Goal: Use online tool/utility: Utilize a website feature to perform a specific function

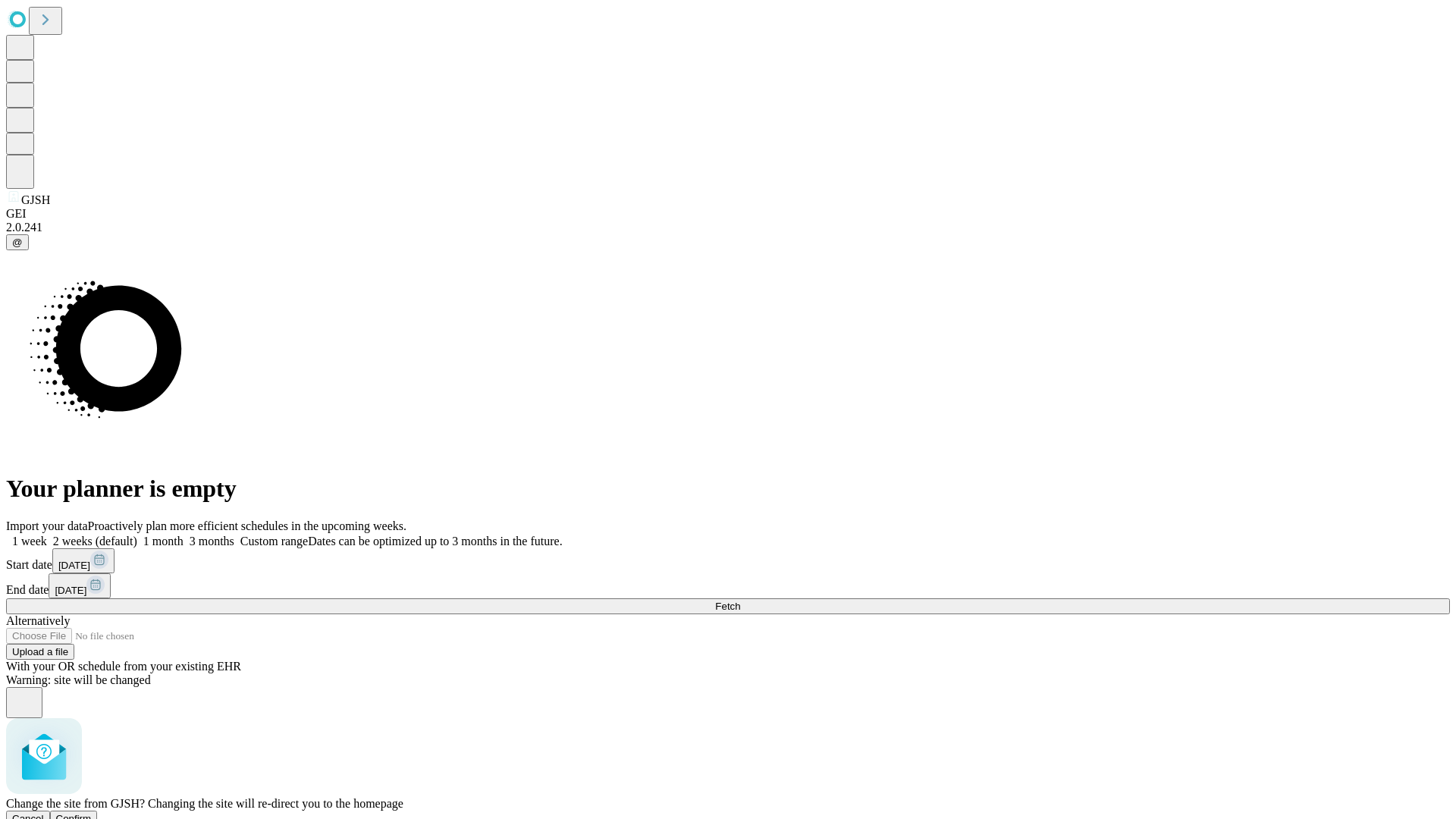
click at [92, 813] on span "Confirm" at bounding box center [74, 819] width 36 height 11
click at [183, 535] on label "1 month" at bounding box center [160, 541] width 46 height 13
click at [740, 601] on span "Fetch" at bounding box center [727, 606] width 25 height 11
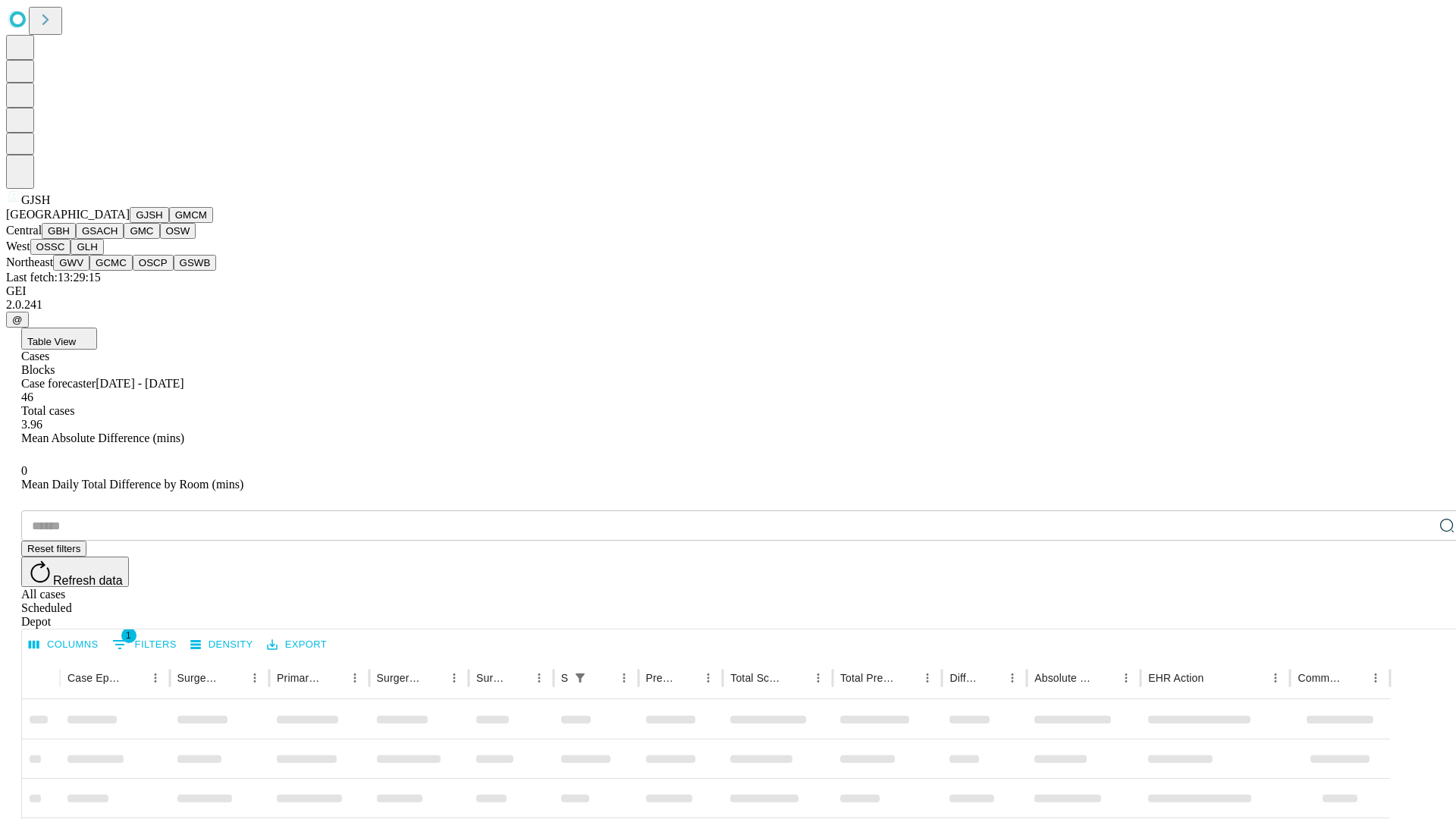
click at [169, 223] on button "GMCM" at bounding box center [191, 215] width 44 height 16
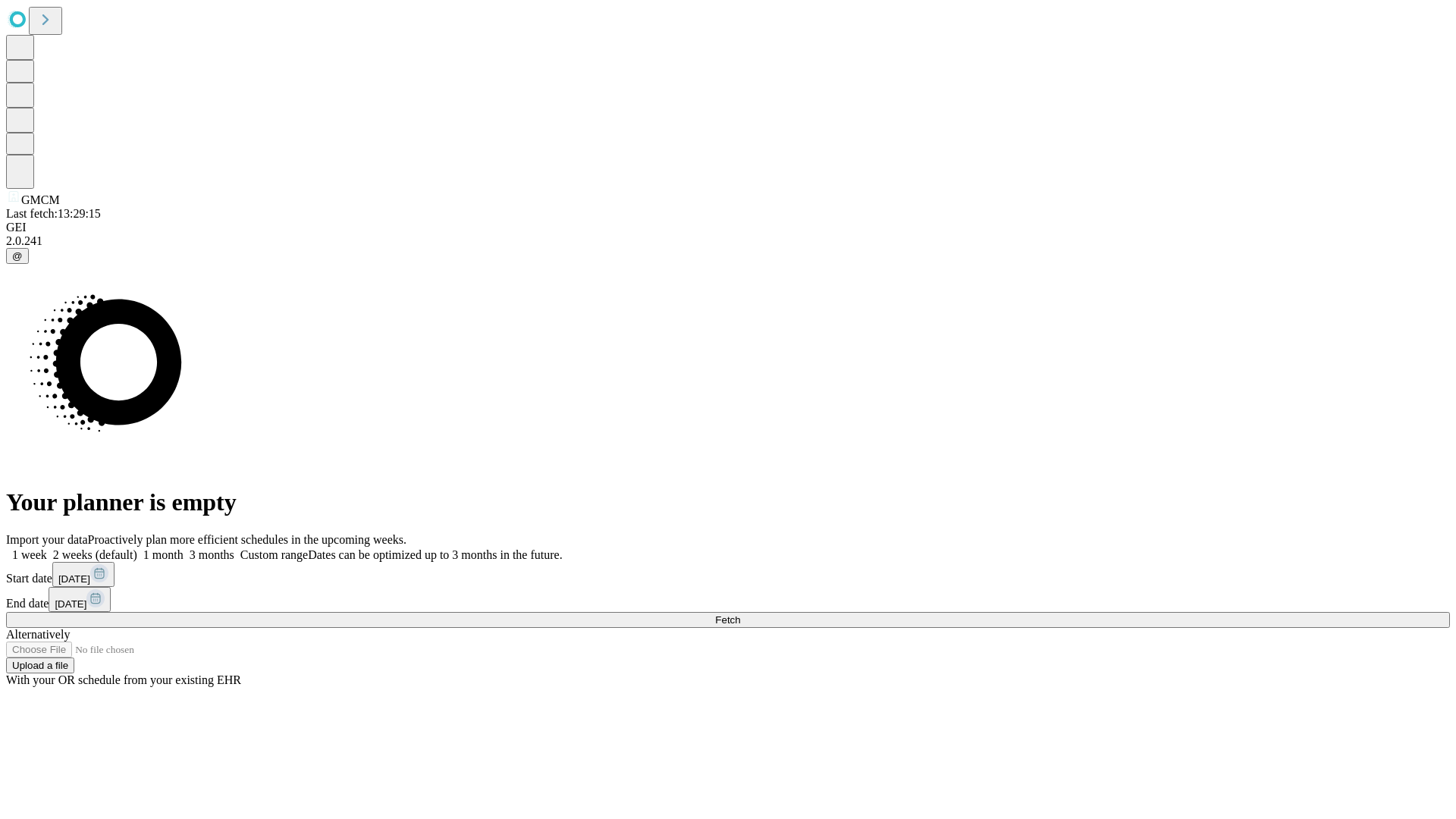
click at [183, 549] on label "1 month" at bounding box center [160, 555] width 46 height 13
click at [740, 614] on span "Fetch" at bounding box center [727, 620] width 25 height 11
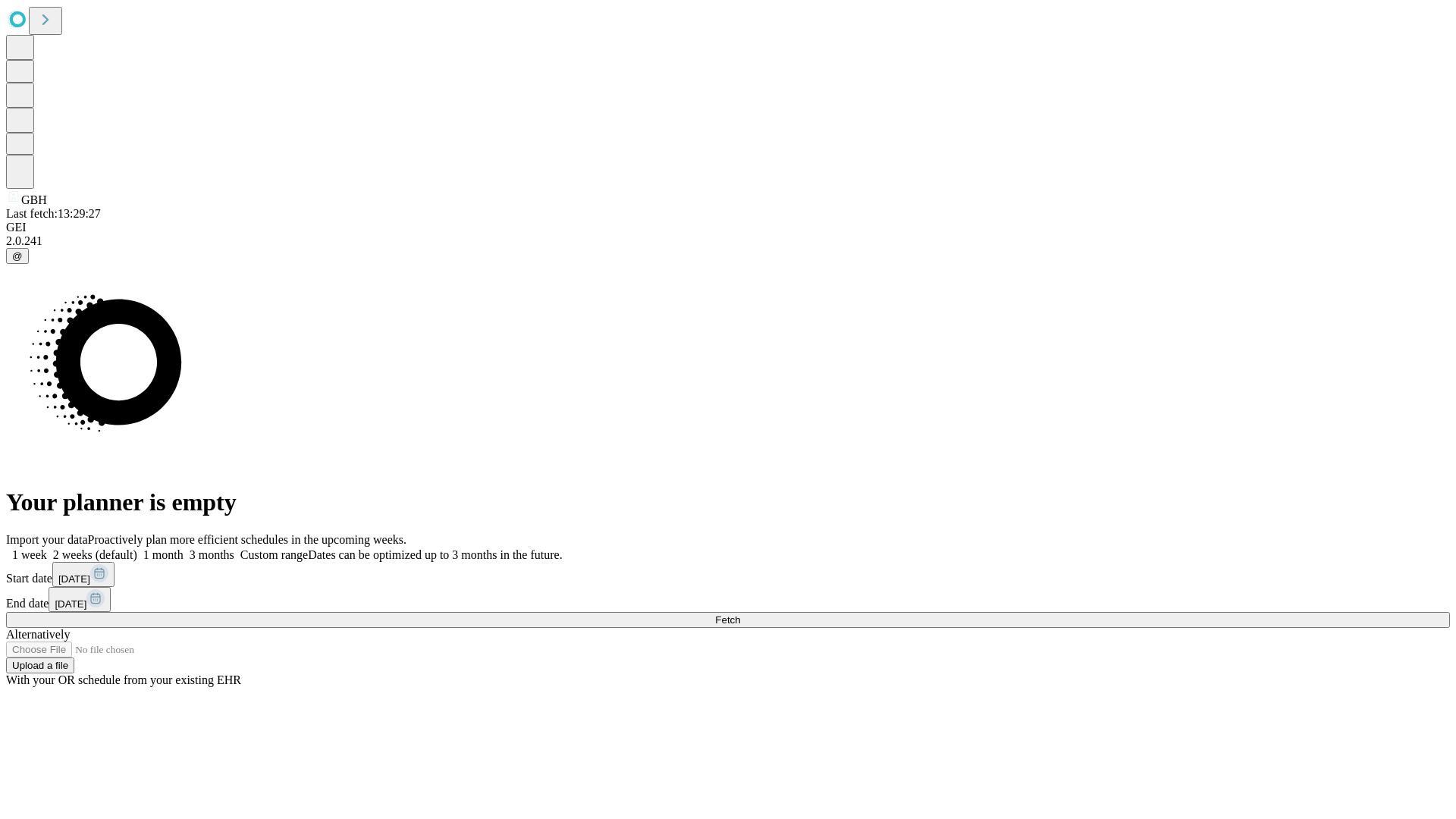
click at [183, 549] on label "1 month" at bounding box center [160, 555] width 46 height 13
click at [740, 614] on span "Fetch" at bounding box center [727, 620] width 25 height 11
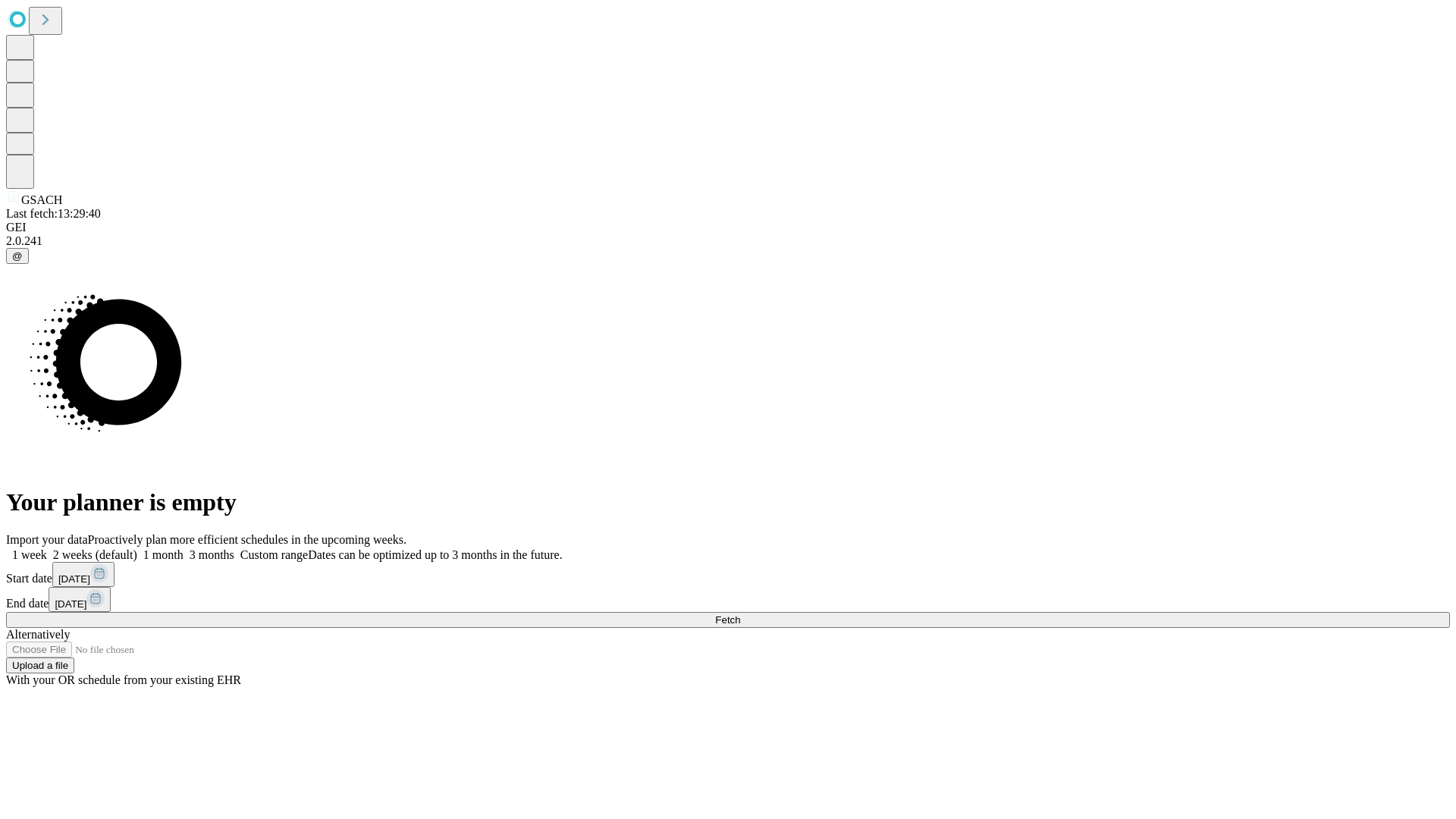
click at [183, 549] on label "1 month" at bounding box center [160, 555] width 46 height 13
click at [740, 614] on span "Fetch" at bounding box center [727, 620] width 25 height 11
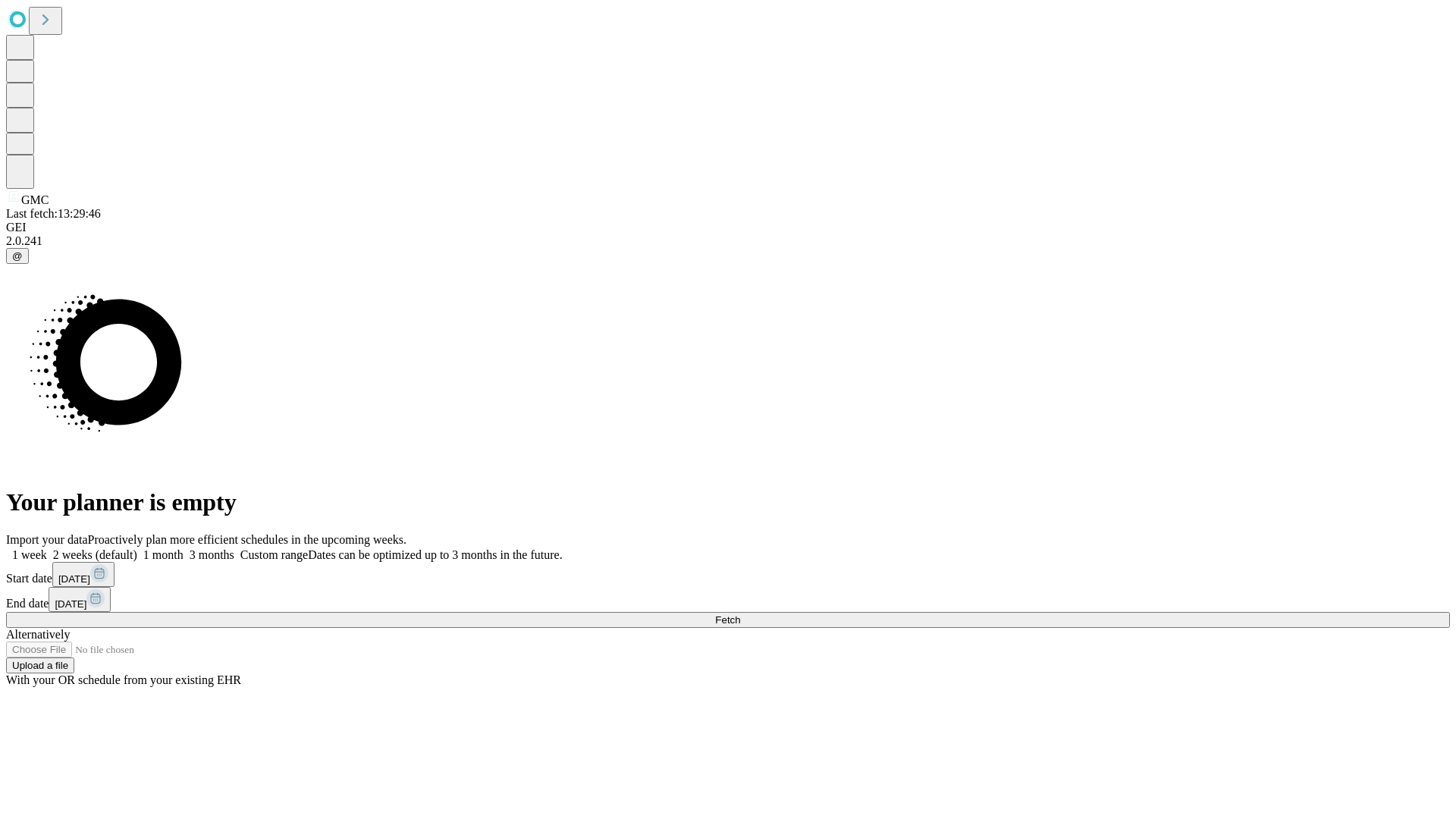
click at [740, 614] on span "Fetch" at bounding box center [727, 620] width 25 height 11
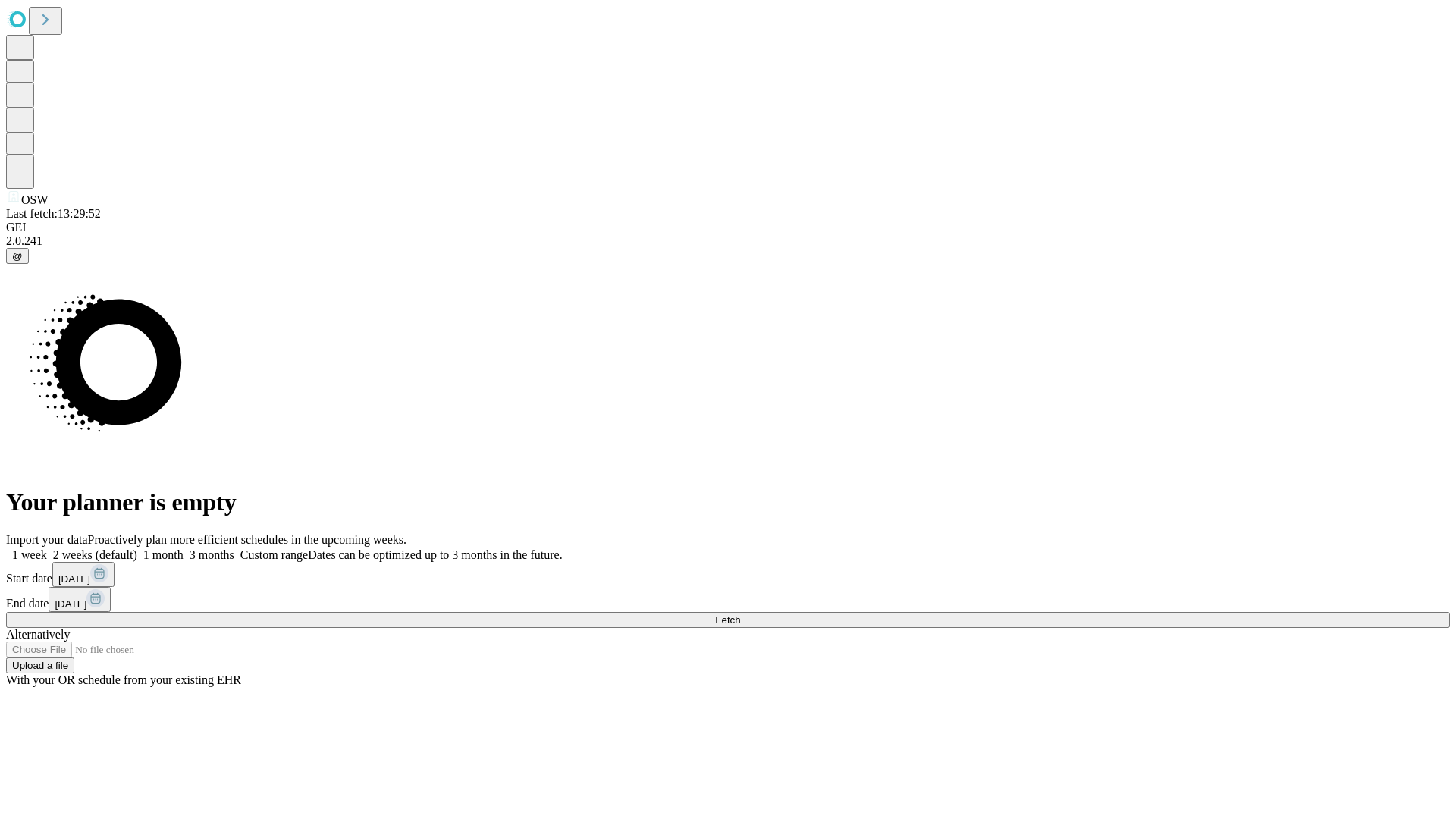
click at [183, 549] on label "1 month" at bounding box center [160, 555] width 46 height 13
click at [740, 614] on span "Fetch" at bounding box center [727, 620] width 25 height 11
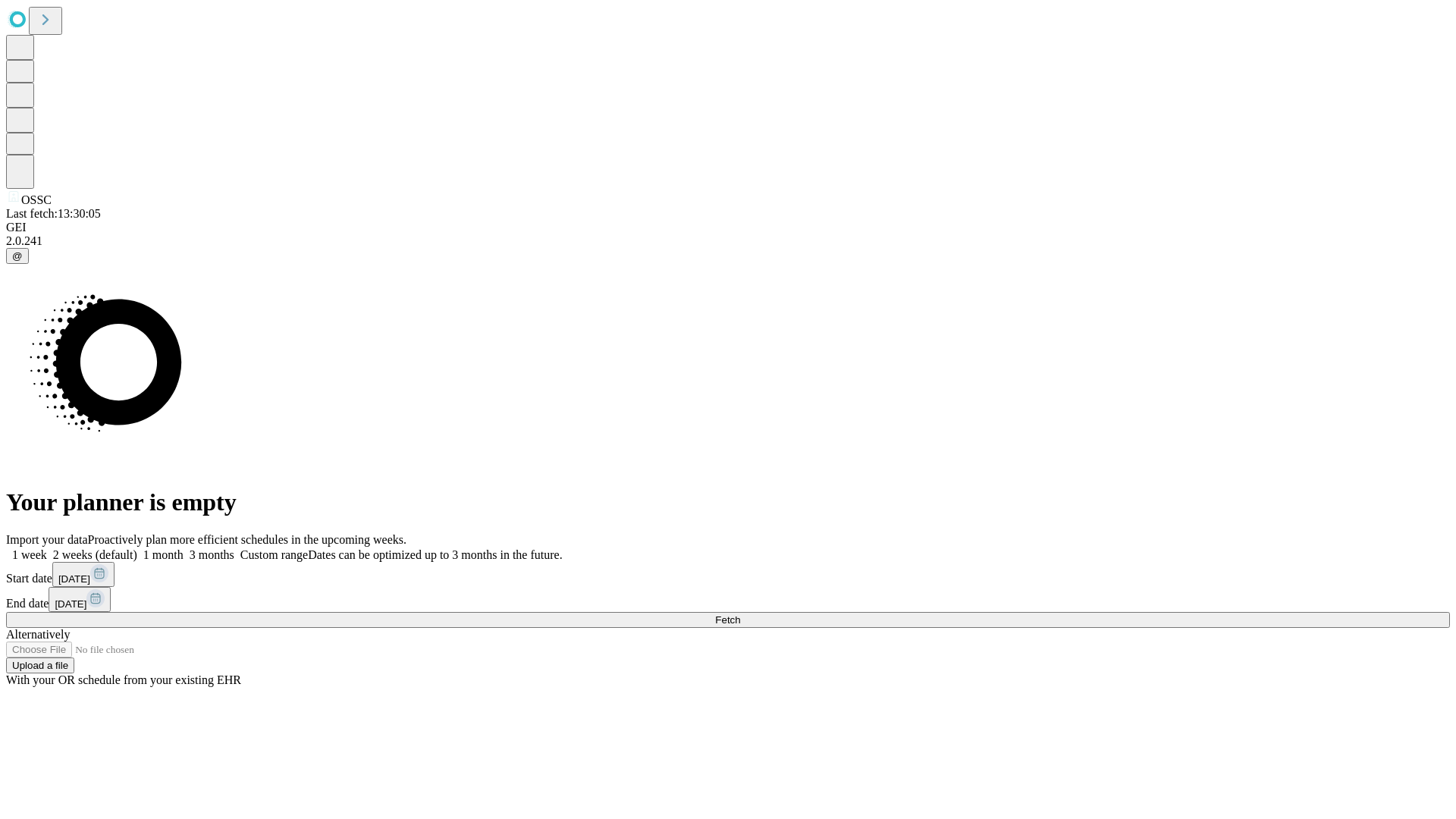
click at [183, 549] on label "1 month" at bounding box center [160, 555] width 46 height 13
click at [740, 614] on span "Fetch" at bounding box center [727, 620] width 25 height 11
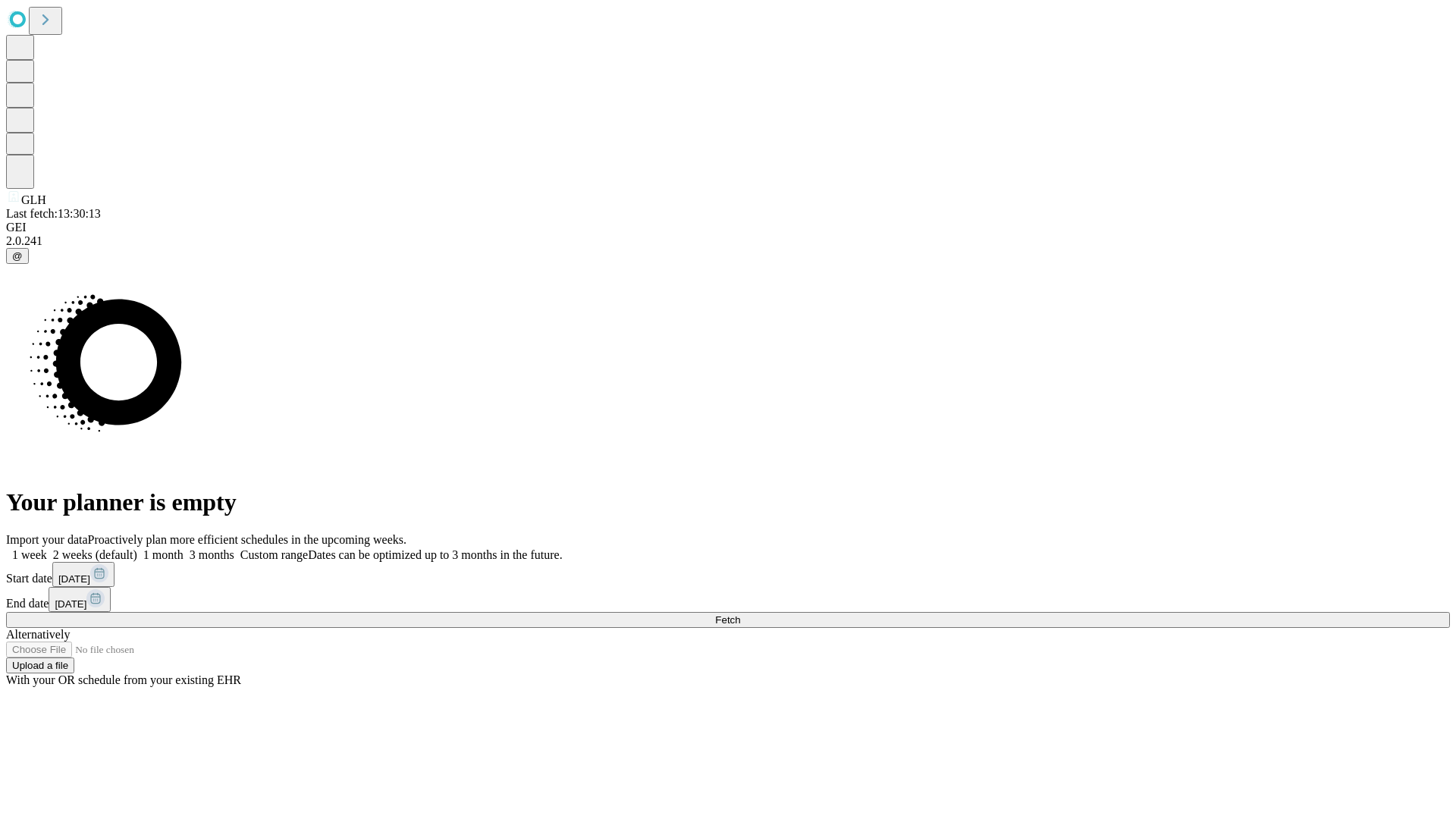
click at [183, 549] on label "1 month" at bounding box center [160, 555] width 46 height 13
click at [740, 614] on span "Fetch" at bounding box center [727, 620] width 25 height 11
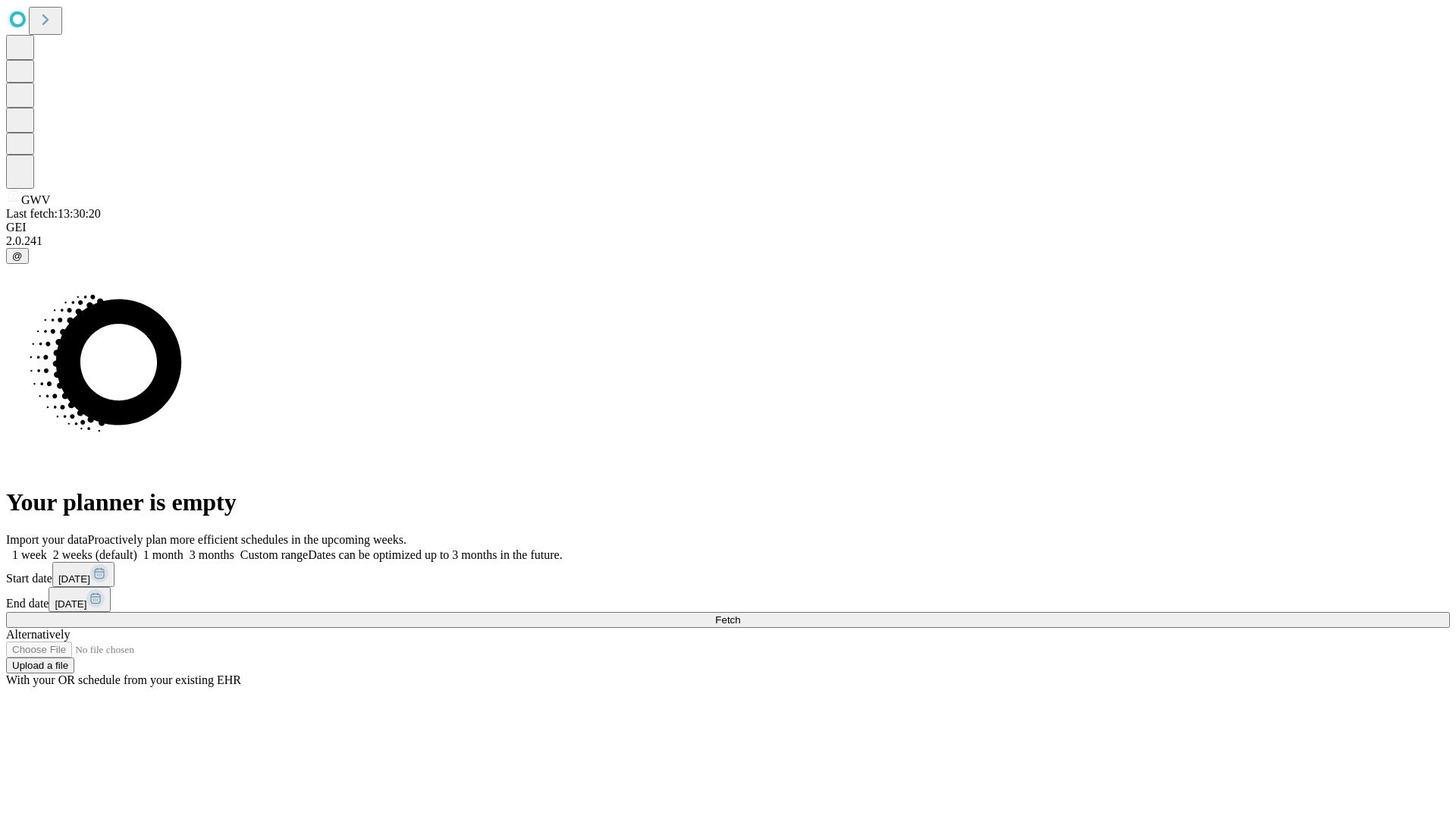
click at [183, 549] on label "1 month" at bounding box center [160, 555] width 46 height 13
click at [740, 614] on span "Fetch" at bounding box center [727, 620] width 25 height 11
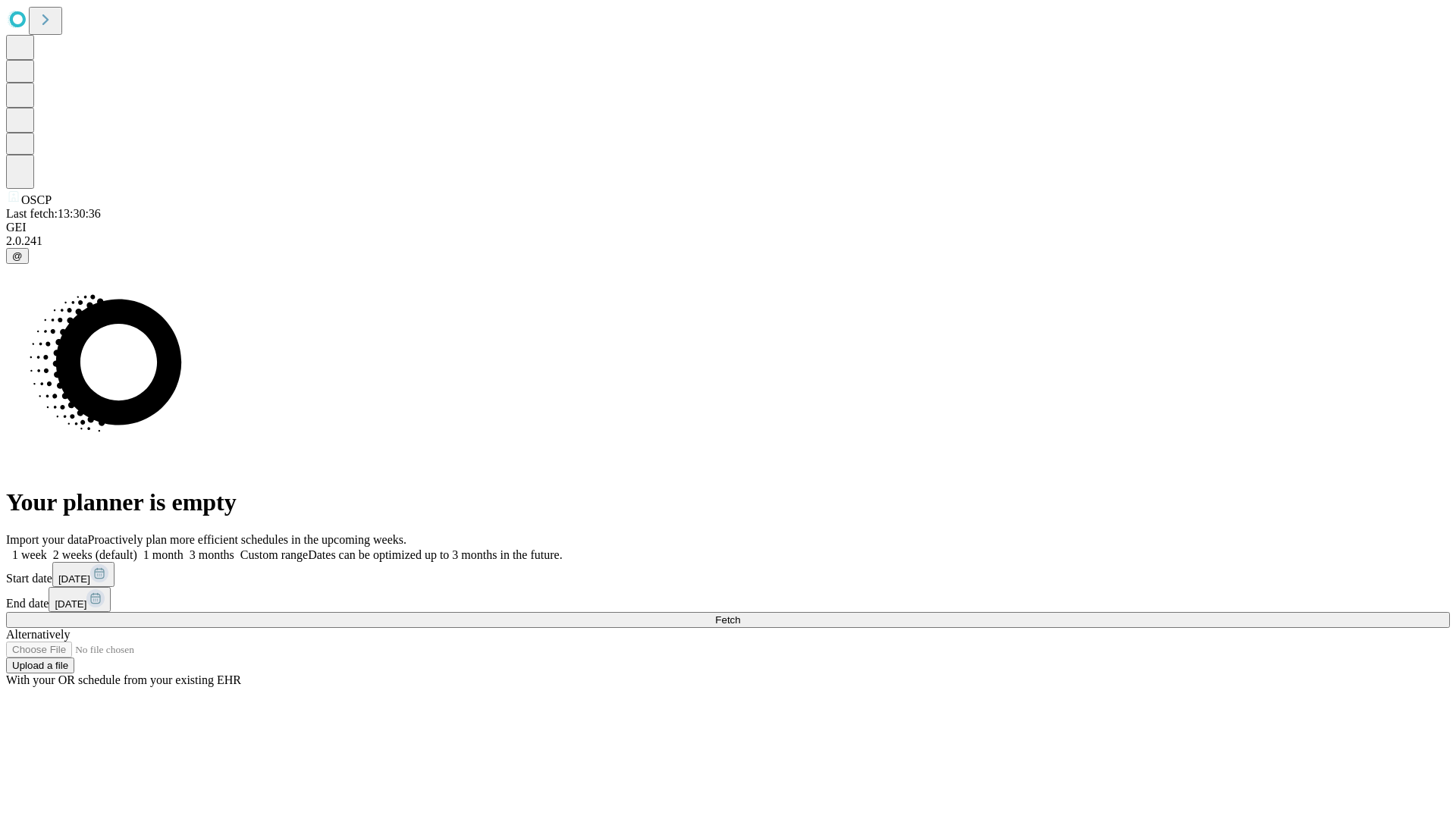
click at [183, 549] on label "1 month" at bounding box center [160, 555] width 46 height 13
click at [740, 614] on span "Fetch" at bounding box center [727, 620] width 25 height 11
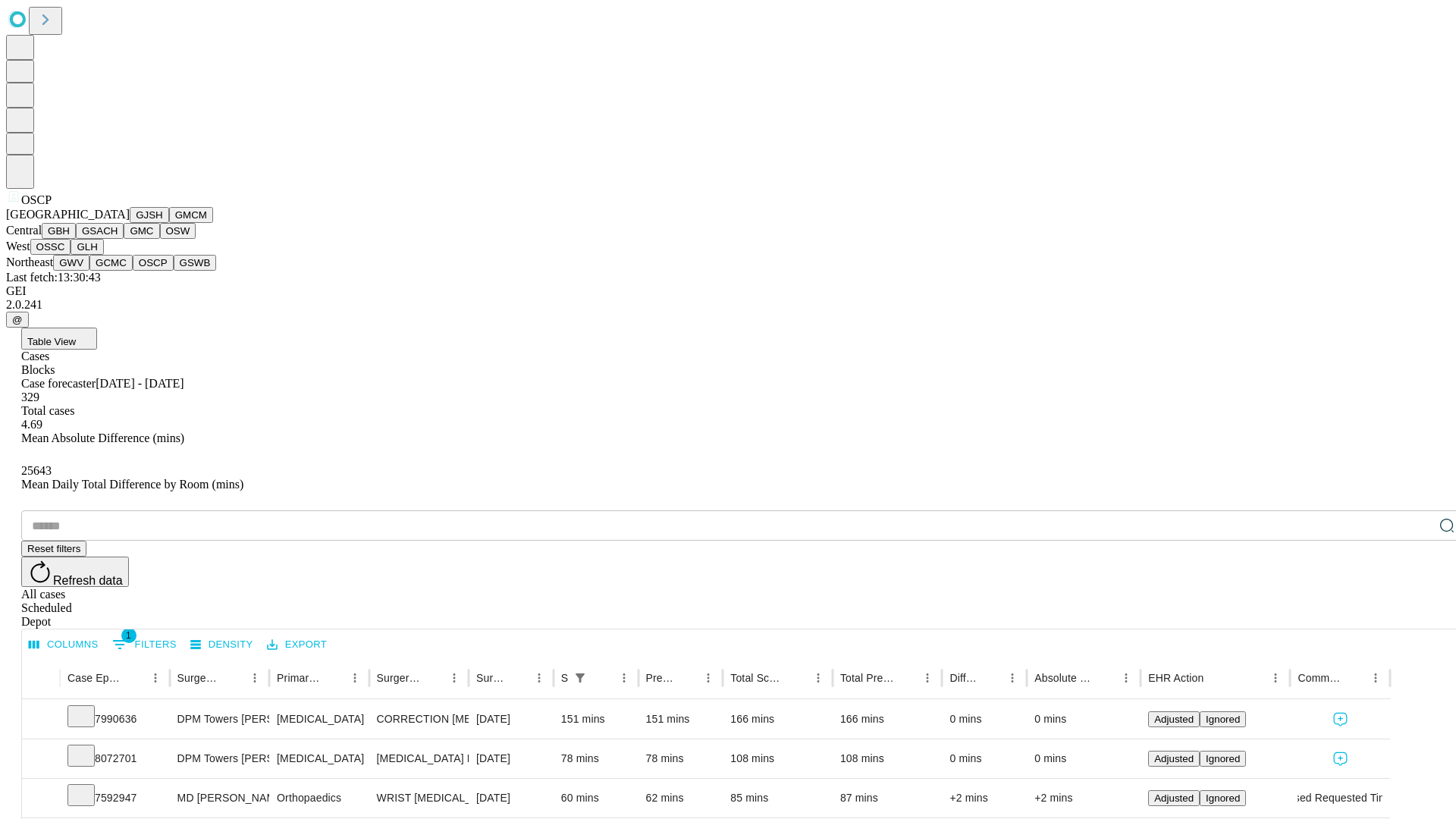
click at [174, 271] on button "GSWB" at bounding box center [195, 262] width 43 height 16
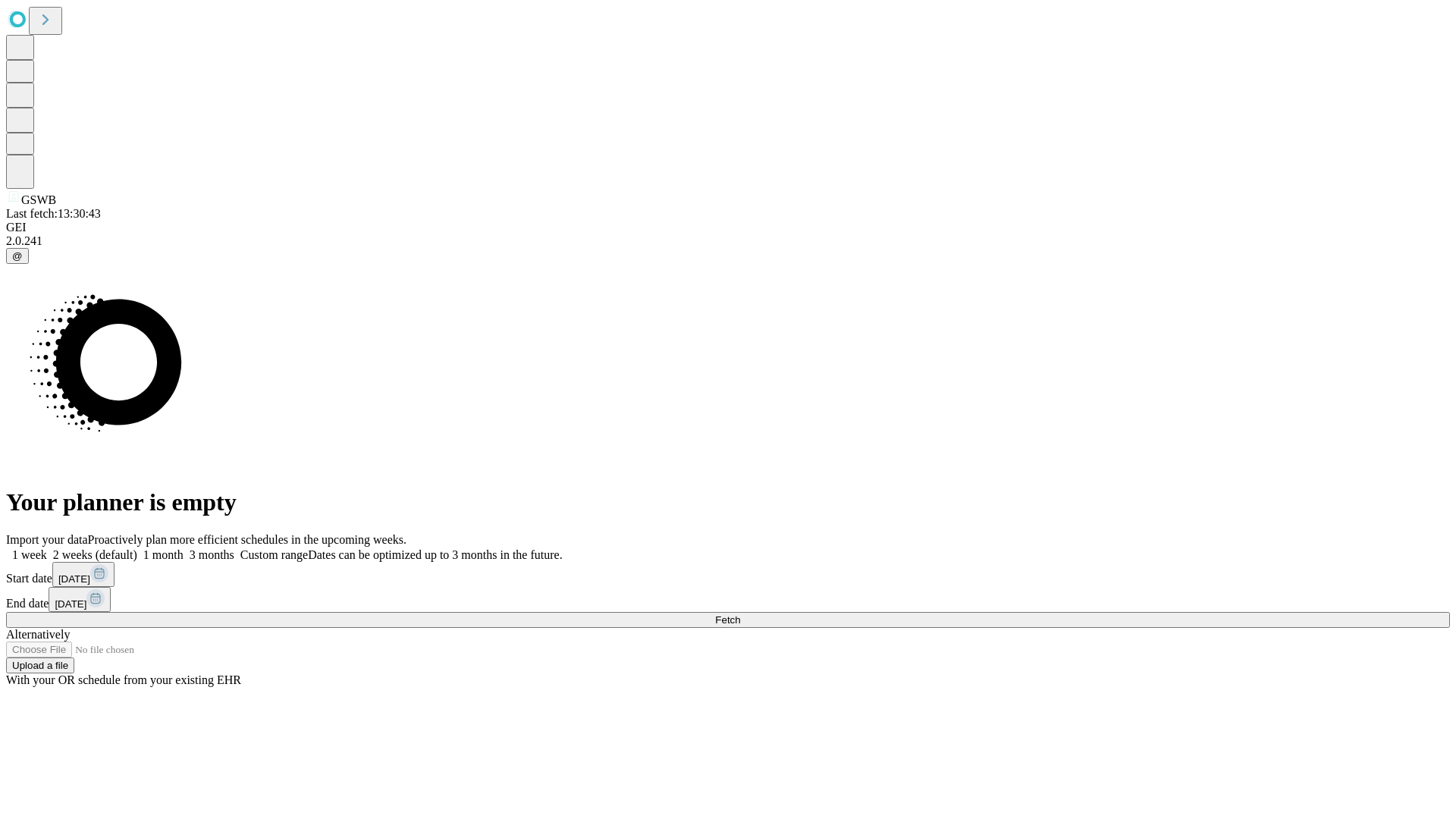
click at [183, 549] on label "1 month" at bounding box center [160, 555] width 46 height 13
click at [740, 614] on span "Fetch" at bounding box center [727, 620] width 25 height 11
